Goal: Task Accomplishment & Management: Manage account settings

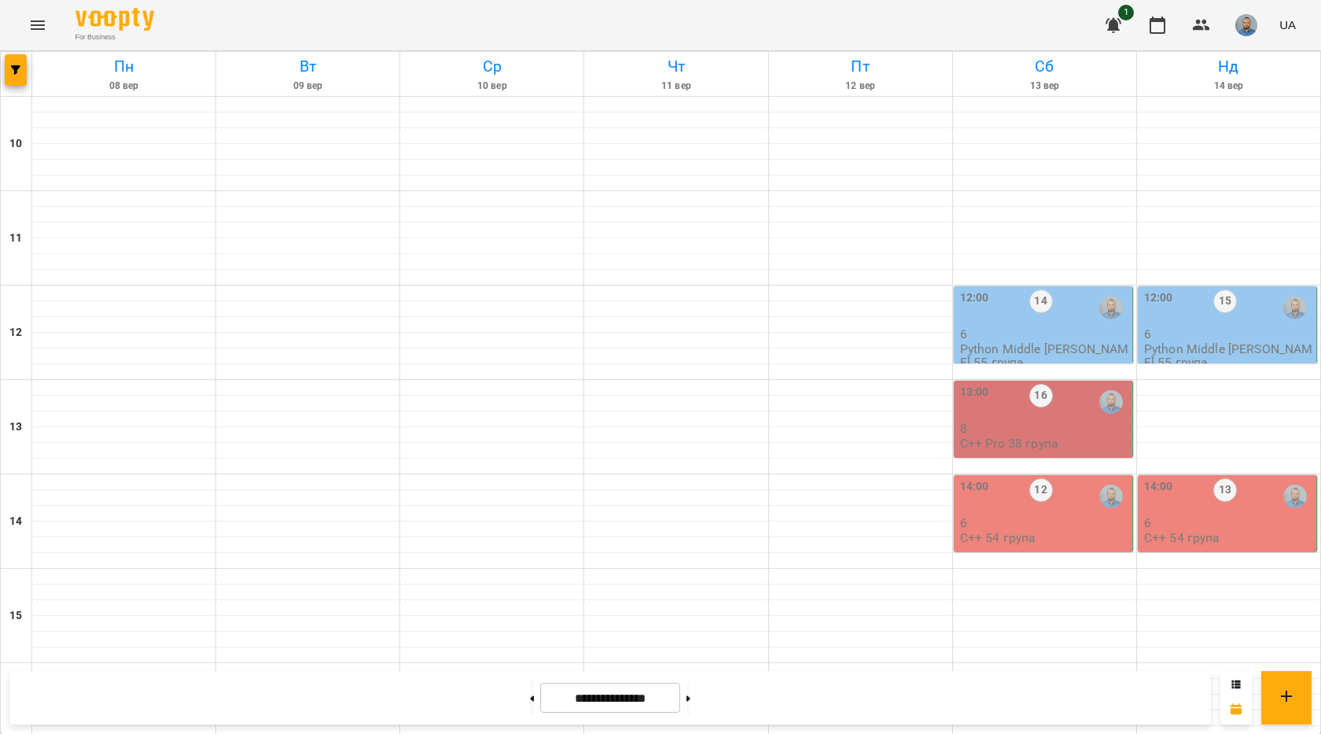
scroll to position [550, 0]
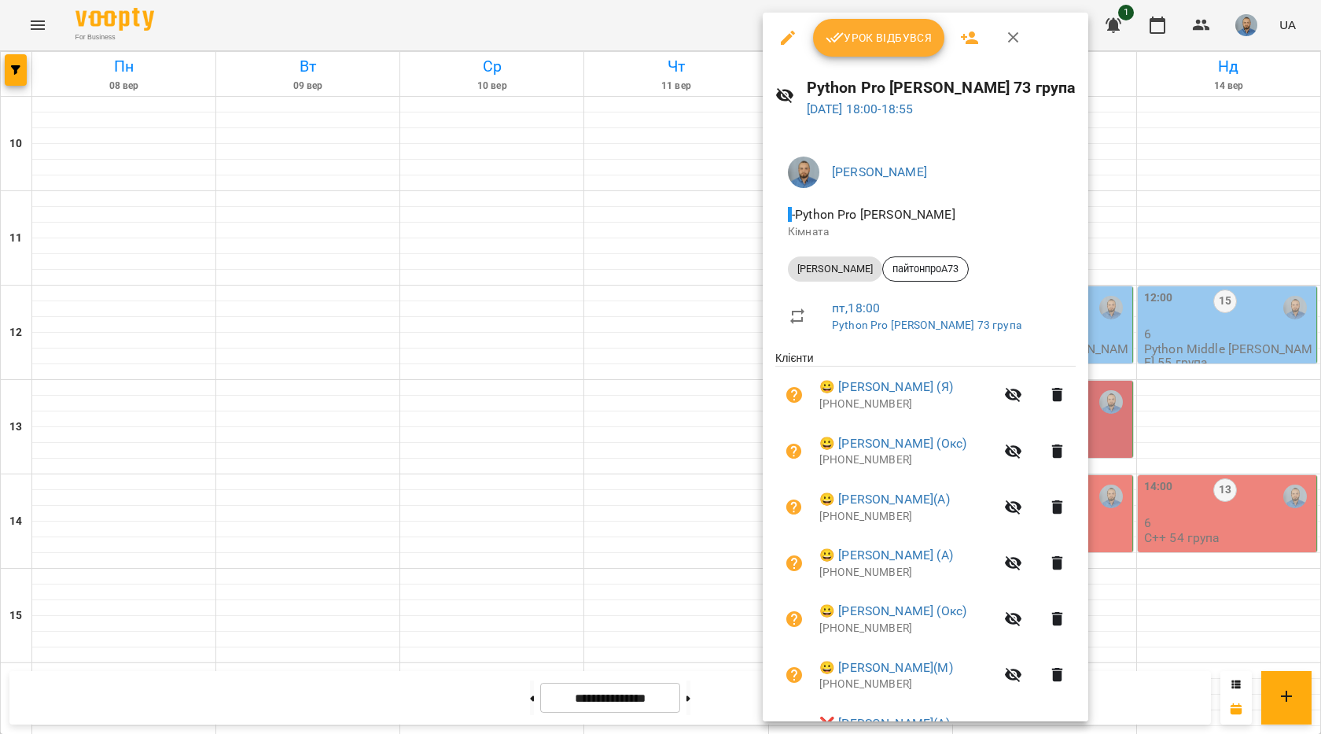
click at [855, 24] on button "Урок відбувся" at bounding box center [879, 38] width 132 height 38
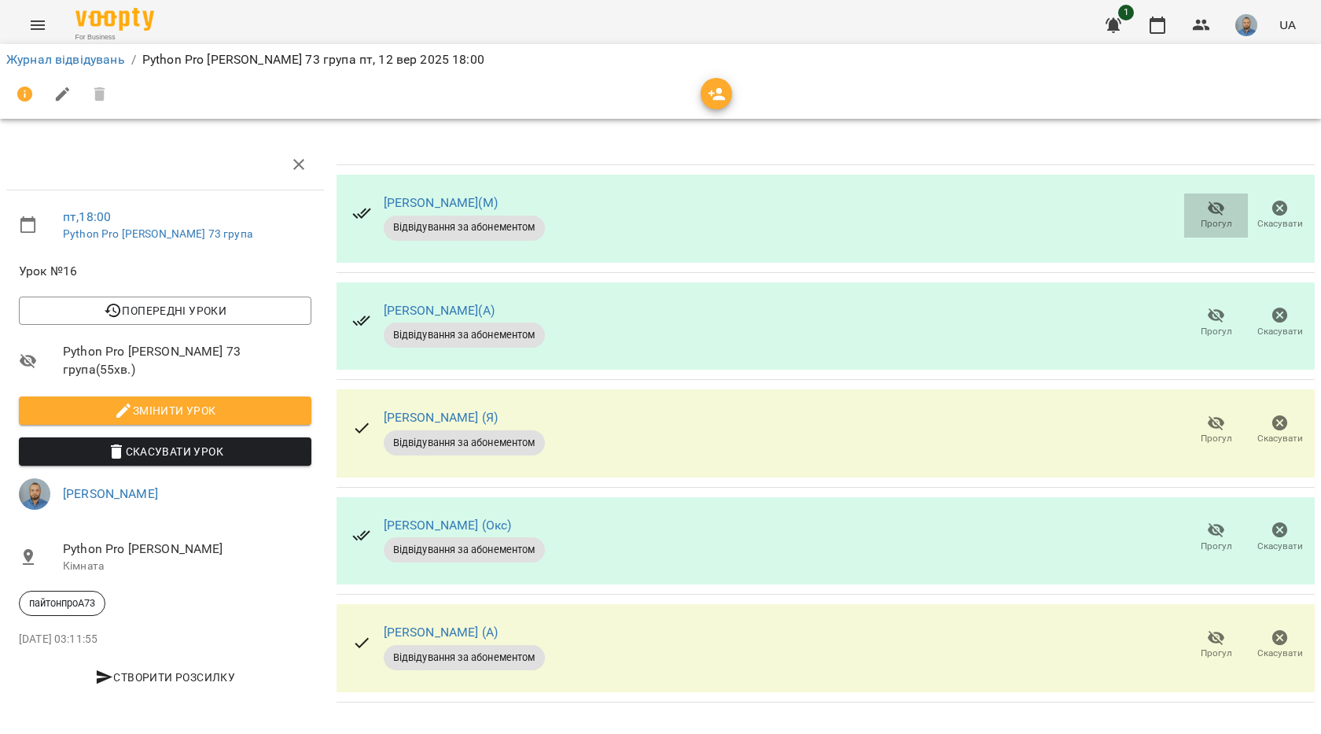
click at [1209, 211] on icon "button" at bounding box center [1216, 208] width 17 height 15
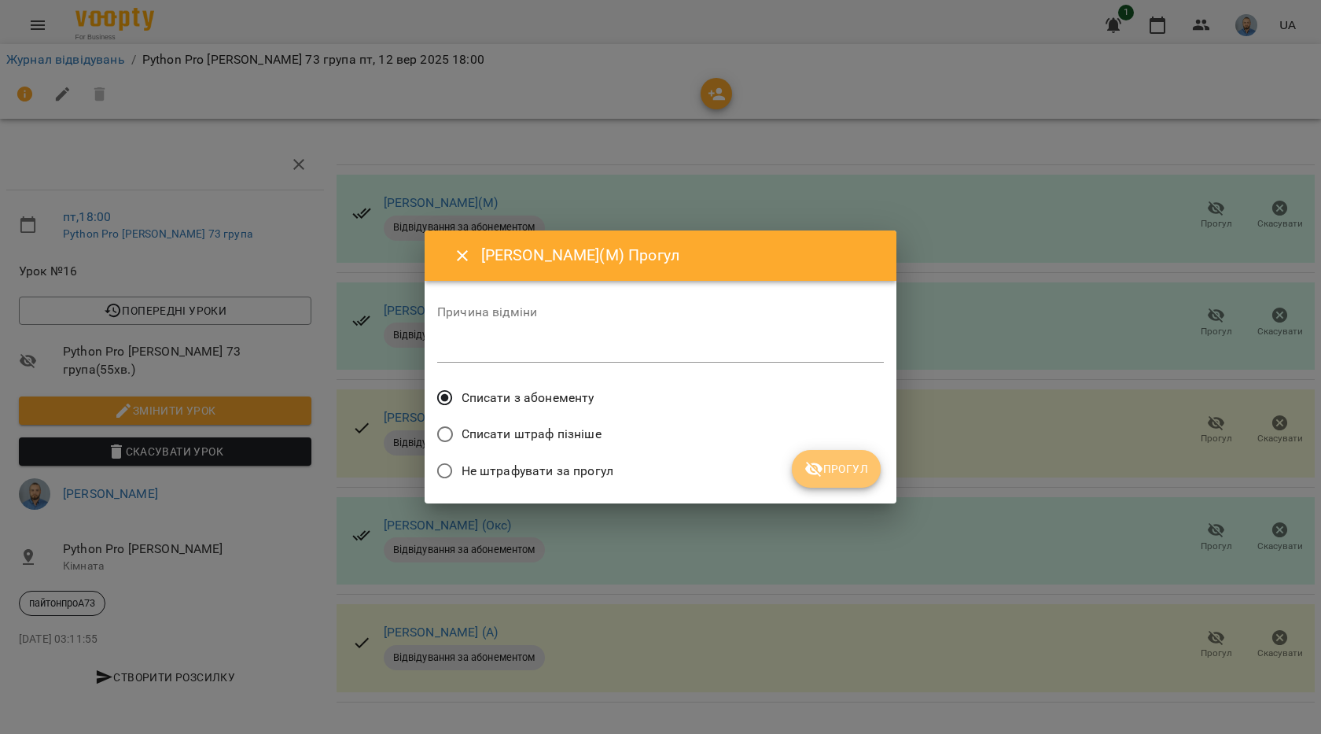
click at [826, 476] on span "Прогул" at bounding box center [836, 468] width 64 height 19
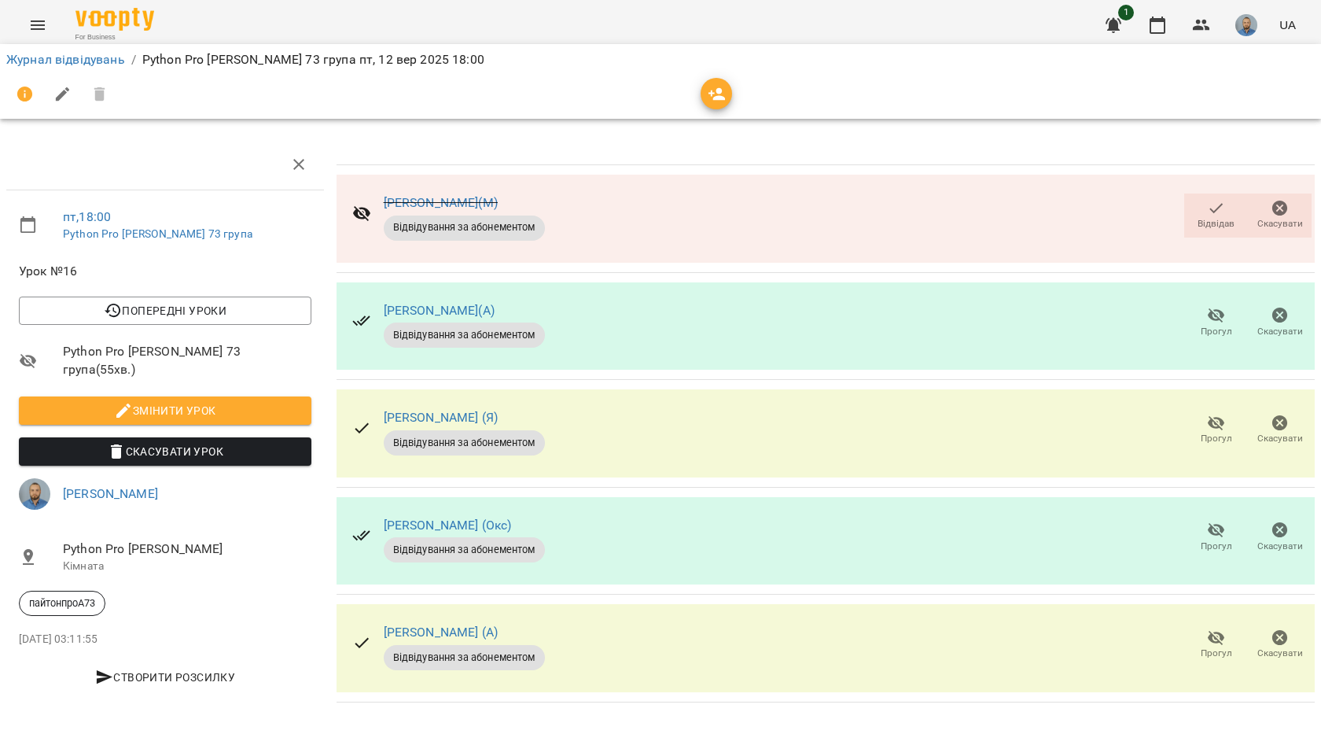
click at [1207, 317] on icon "button" at bounding box center [1216, 315] width 19 height 19
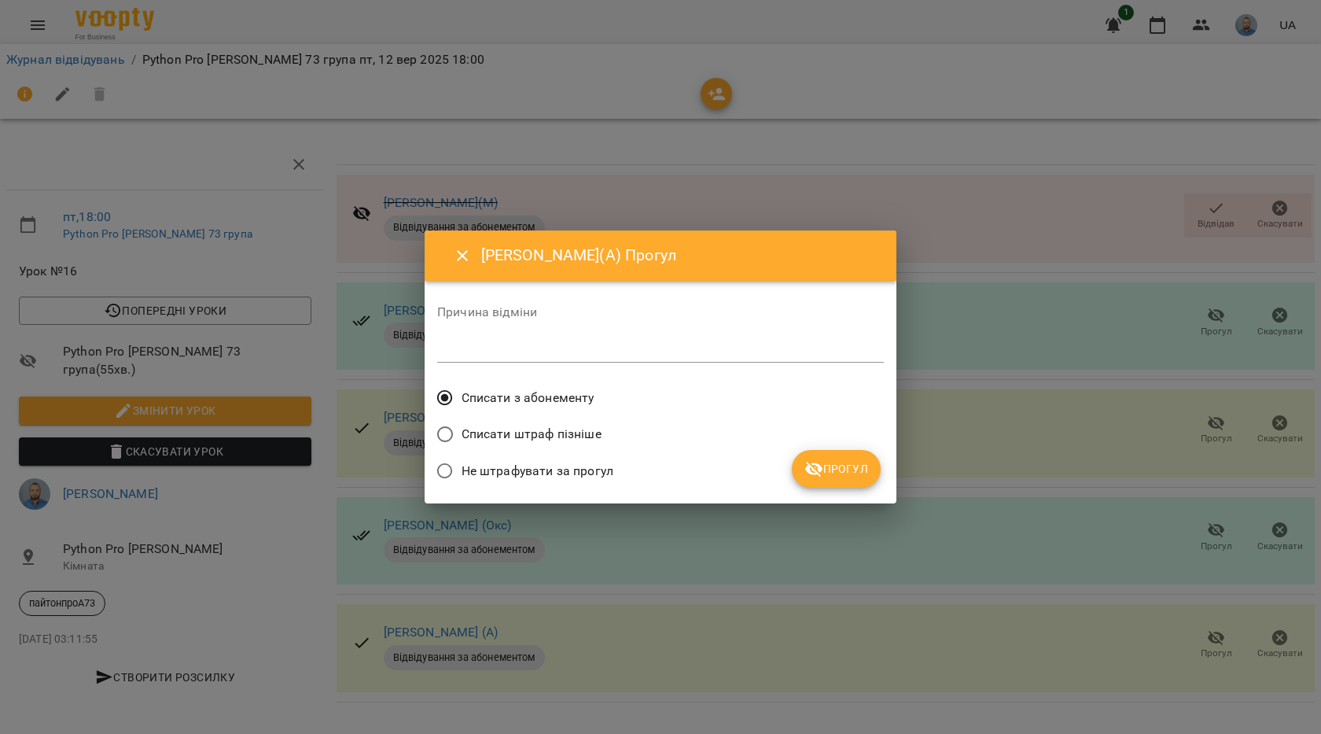
click at [833, 489] on div "Не штрафувати за прогул" at bounding box center [660, 472] width 447 height 37
click at [829, 480] on button "Прогул" at bounding box center [836, 469] width 89 height 38
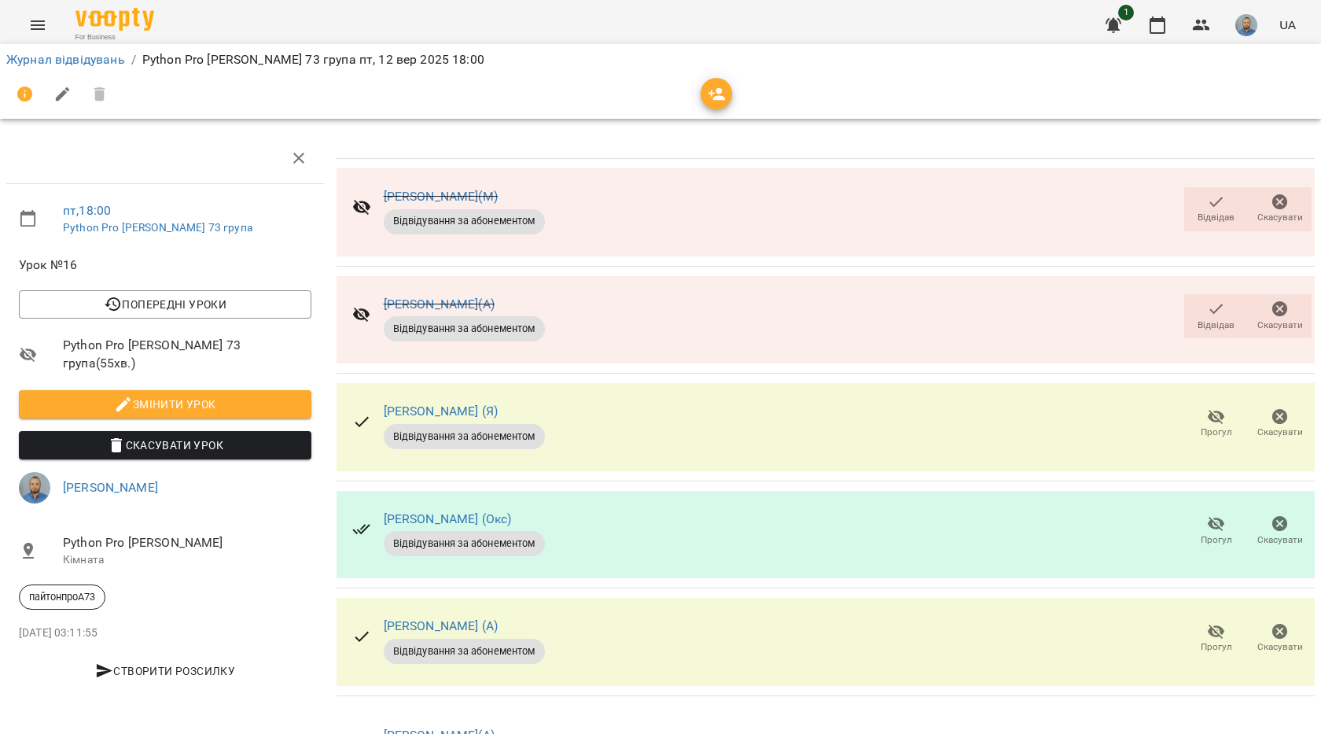
scroll to position [221, 0]
click at [1186, 616] on button "Прогул" at bounding box center [1216, 638] width 64 height 44
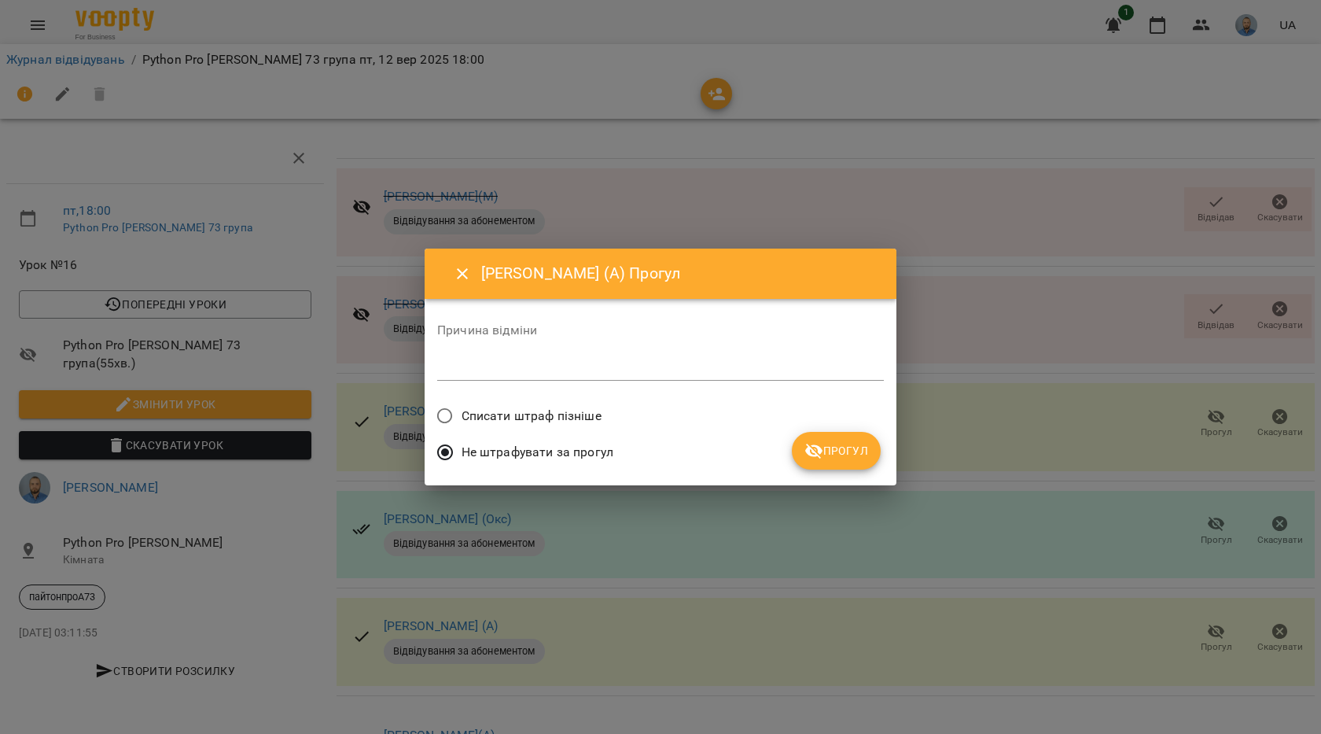
click at [806, 456] on icon "submit" at bounding box center [813, 450] width 19 height 19
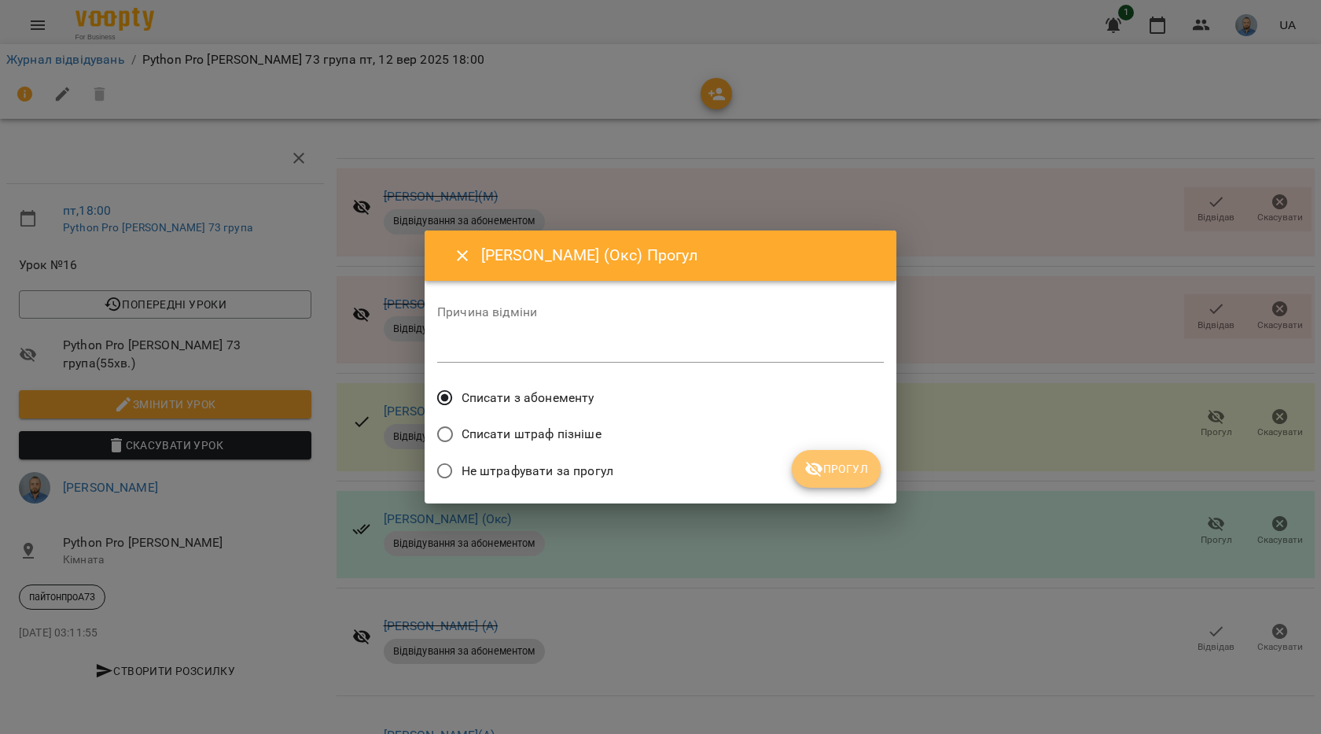
click at [848, 474] on span "Прогул" at bounding box center [836, 468] width 64 height 19
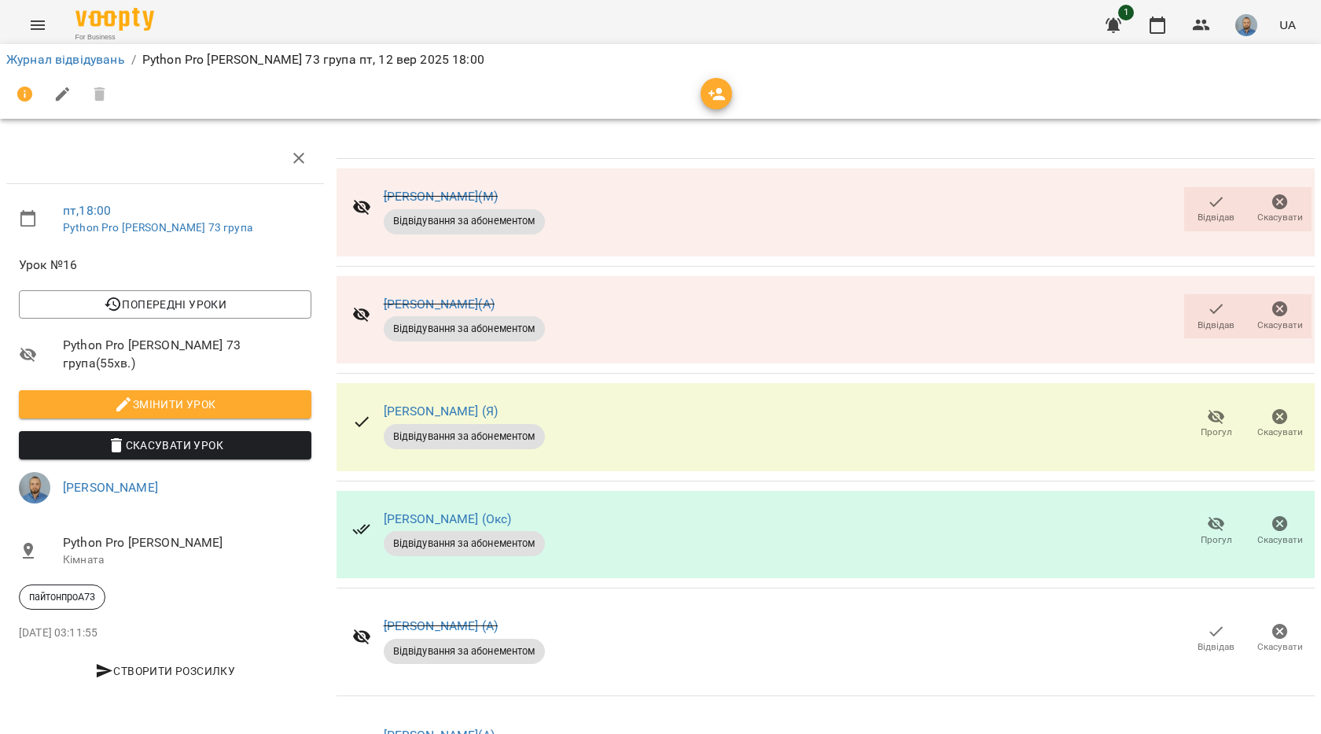
scroll to position [0, 0]
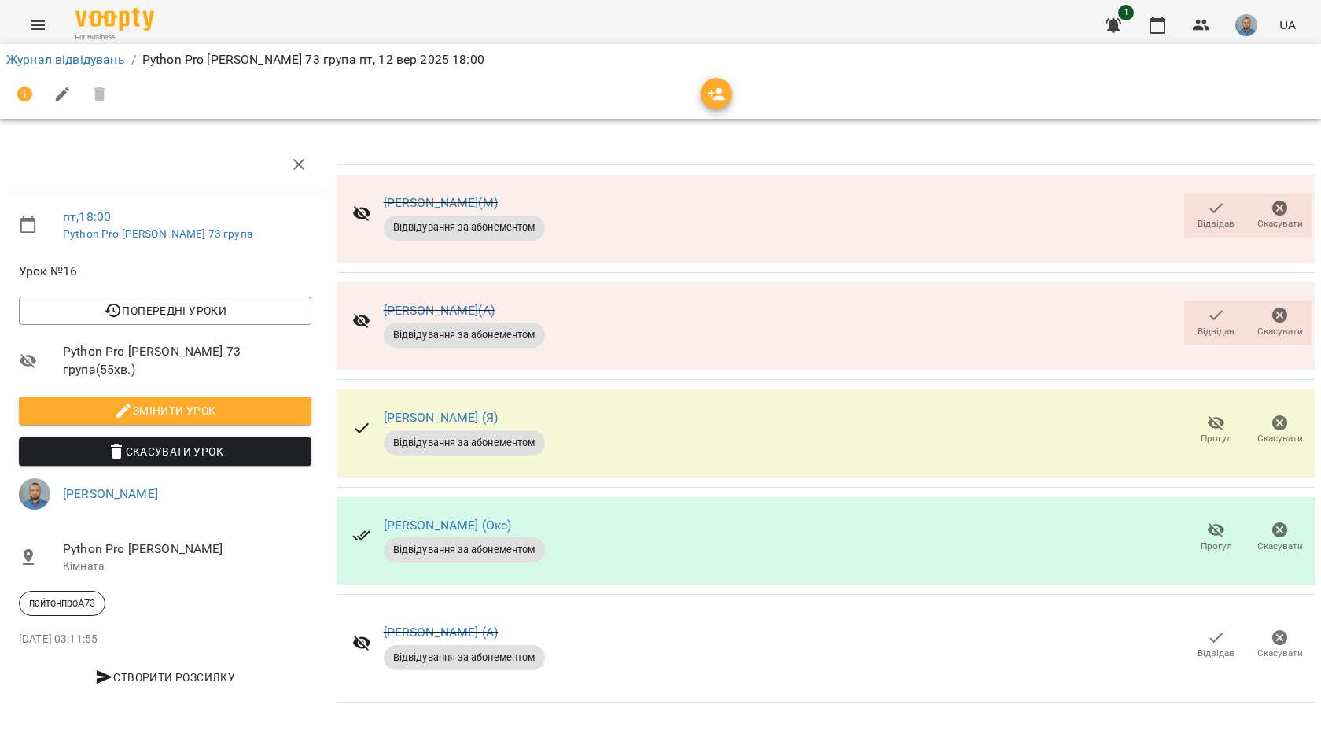
click at [1193, 318] on span "Відвідав" at bounding box center [1215, 321] width 45 height 31
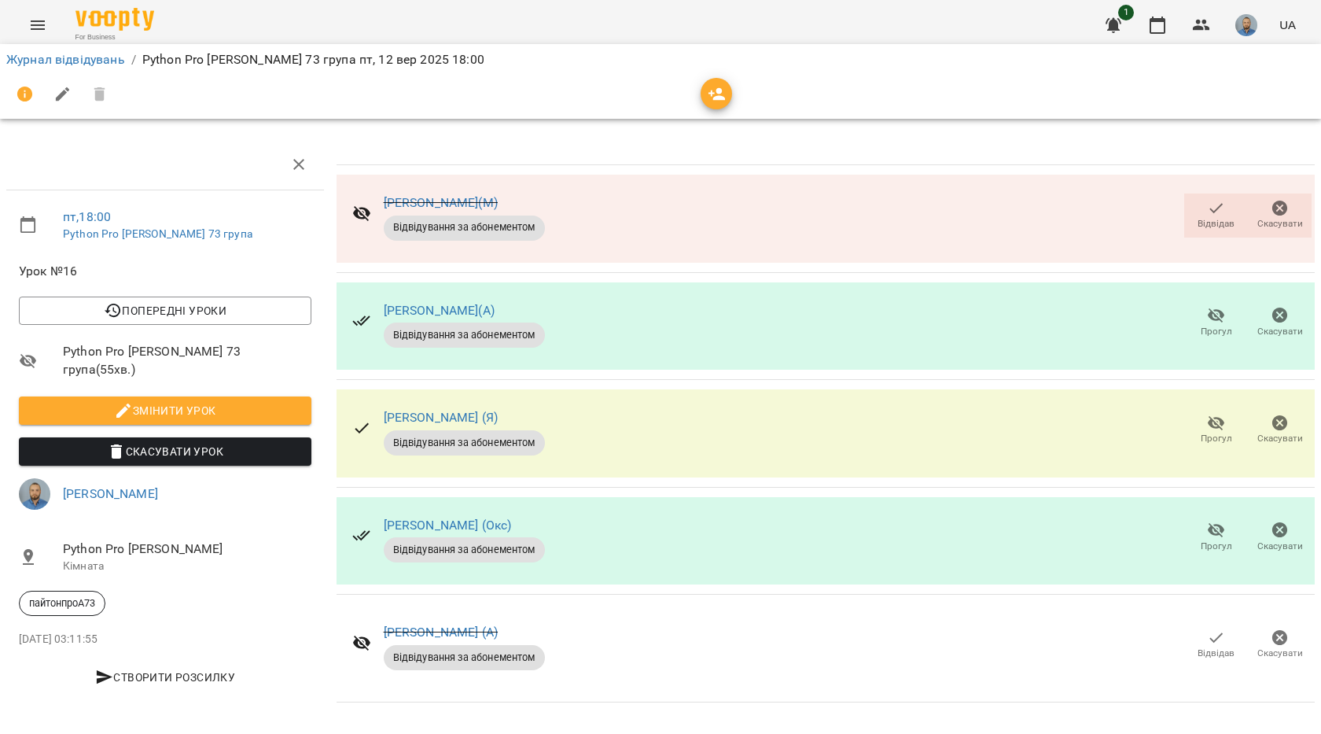
click at [1207, 204] on icon "button" at bounding box center [1216, 208] width 19 height 19
